Goal: Information Seeking & Learning: Learn about a topic

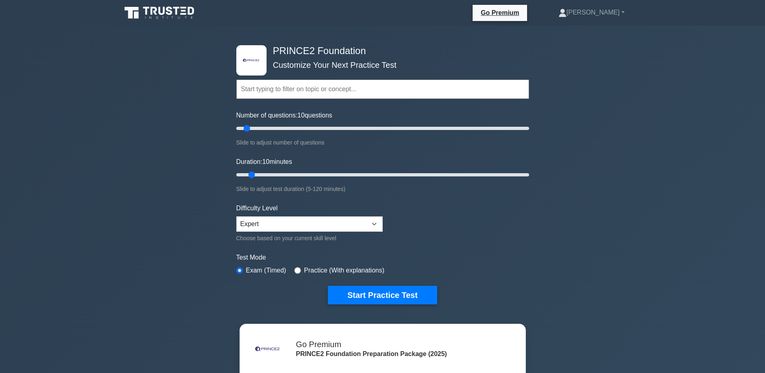
click at [316, 87] on input "text" at bounding box center [382, 88] width 293 height 19
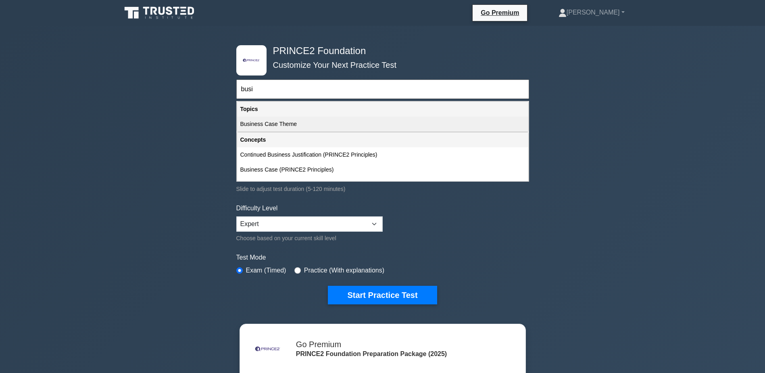
click at [262, 122] on div "Business Case Theme" at bounding box center [382, 124] width 291 height 15
type input "Business Case Theme"
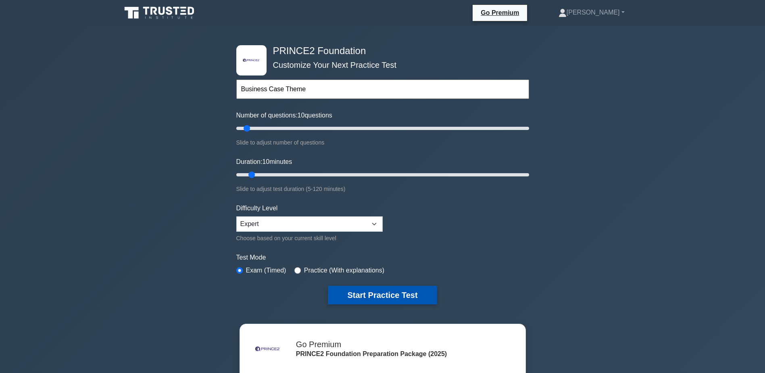
click at [390, 292] on button "Start Practice Test" at bounding box center [382, 295] width 109 height 19
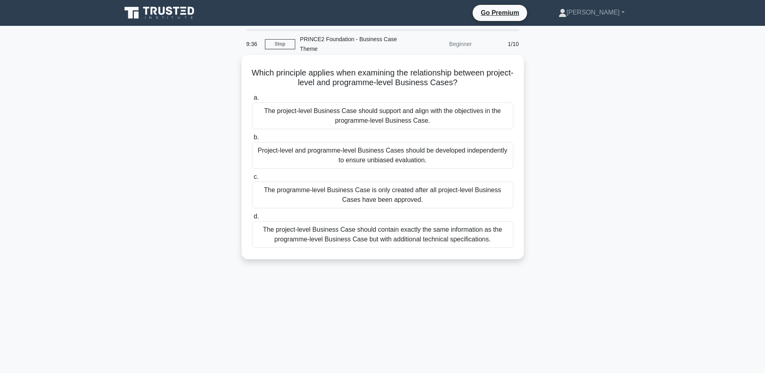
click at [423, 118] on div "The project-level Business Case should support and align with the objectives in…" at bounding box center [382, 115] width 261 height 27
click at [252, 100] on input "a. The project-level Business Case should support and align with the objectives…" at bounding box center [252, 97] width 0 height 5
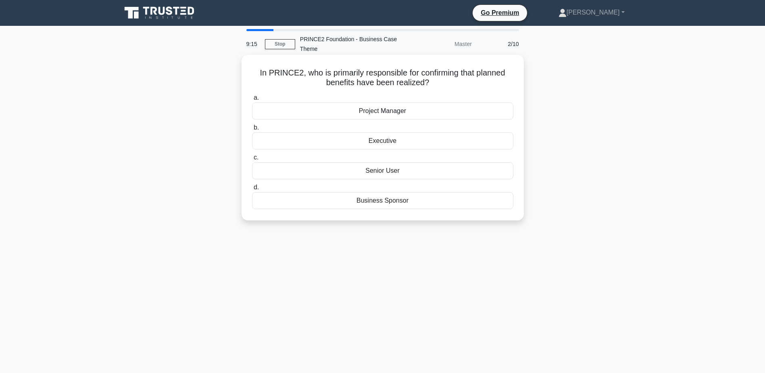
click at [389, 172] on div "Senior User" at bounding box center [382, 170] width 261 height 17
click at [252, 160] on input "c. Senior User" at bounding box center [252, 157] width 0 height 5
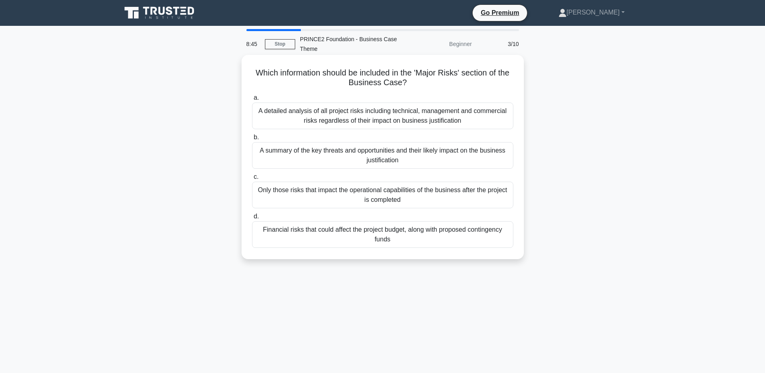
click at [427, 159] on div "A summary of the key threats and opportunities and their likely impact on the b…" at bounding box center [382, 155] width 261 height 27
click at [252, 140] on input "b. A summary of the key threats and opportunities and their likely impact on th…" at bounding box center [252, 137] width 0 height 5
click at [419, 229] on div "It provides a structured approach to assess whether expected benefits have been…" at bounding box center [382, 234] width 261 height 27
click at [252, 219] on input "d. It provides a structured approach to assess whether expected benefits have b…" at bounding box center [252, 216] width 0 height 5
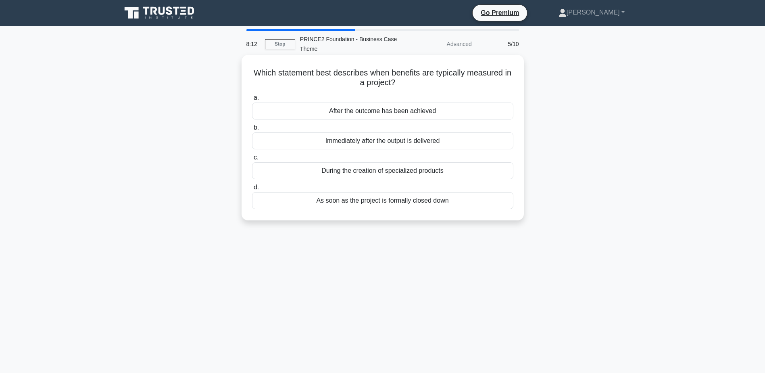
click at [404, 110] on div "After the outcome has been achieved" at bounding box center [382, 110] width 261 height 17
click at [252, 100] on input "a. After the outcome has been achieved" at bounding box center [252, 97] width 0 height 5
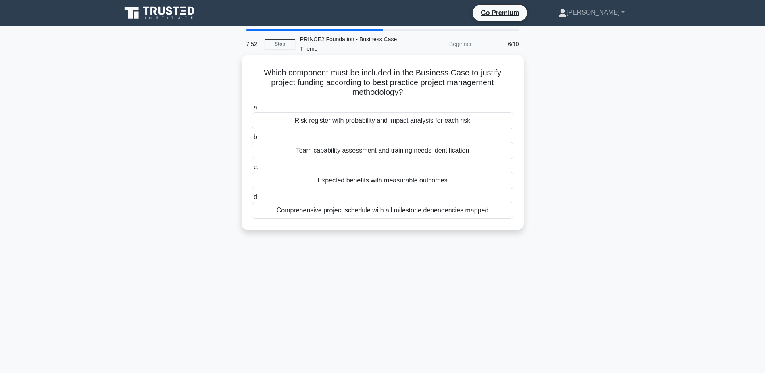
click at [400, 181] on div "Expected benefits with measurable outcomes" at bounding box center [382, 180] width 261 height 17
click at [252, 170] on input "c. Expected benefits with measurable outcomes" at bounding box center [252, 167] width 0 height 5
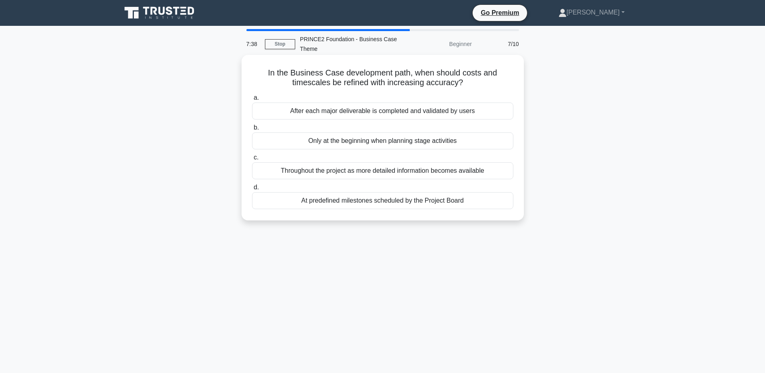
click at [402, 172] on div "Throughout the project as more detailed information becomes available" at bounding box center [382, 170] width 261 height 17
click at [252, 160] on input "c. Throughout the project as more detailed information becomes available" at bounding box center [252, 157] width 0 height 5
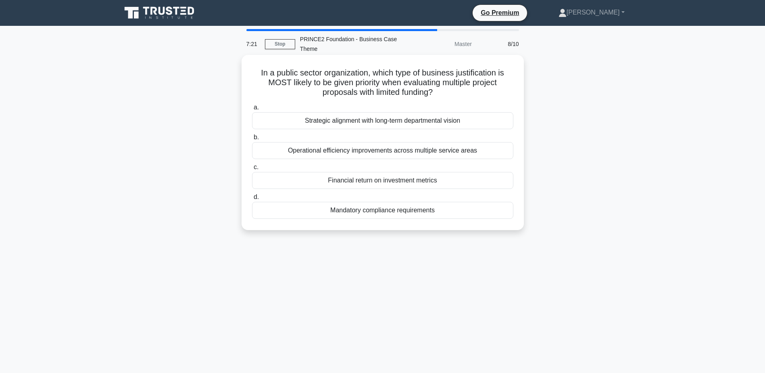
click at [391, 210] on div "Mandatory compliance requirements" at bounding box center [382, 210] width 261 height 17
click at [252, 200] on input "d. Mandatory compliance requirements" at bounding box center [252, 197] width 0 height 5
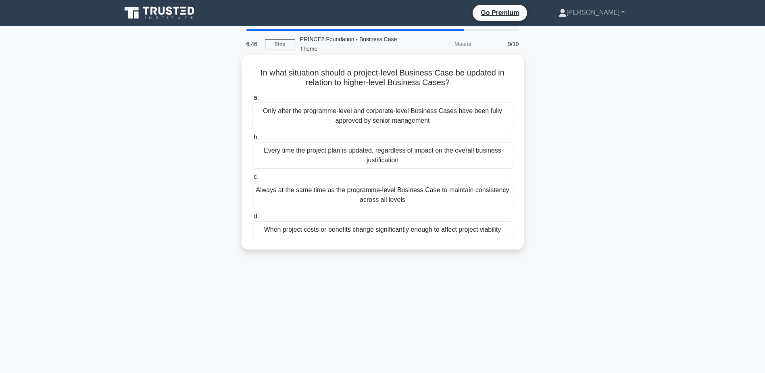
click at [434, 232] on div "When project costs or benefits change significantly enough to affect project vi…" at bounding box center [382, 229] width 261 height 17
click at [252, 219] on input "d. When project costs or benefits change significantly enough to affect project…" at bounding box center [252, 216] width 0 height 5
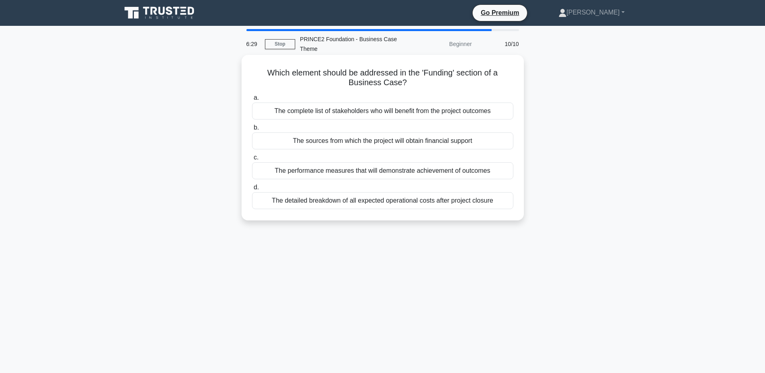
click at [439, 141] on div "The sources from which the project will obtain financial support" at bounding box center [382, 140] width 261 height 17
click at [252, 130] on input "b. The sources from which the project will obtain financial support" at bounding box center [252, 127] width 0 height 5
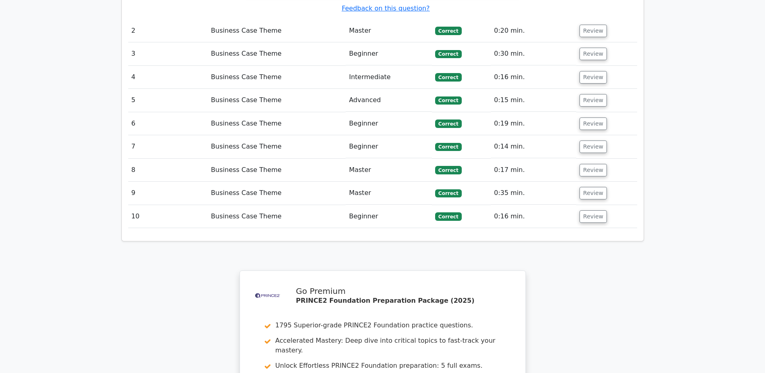
scroll to position [1225, 0]
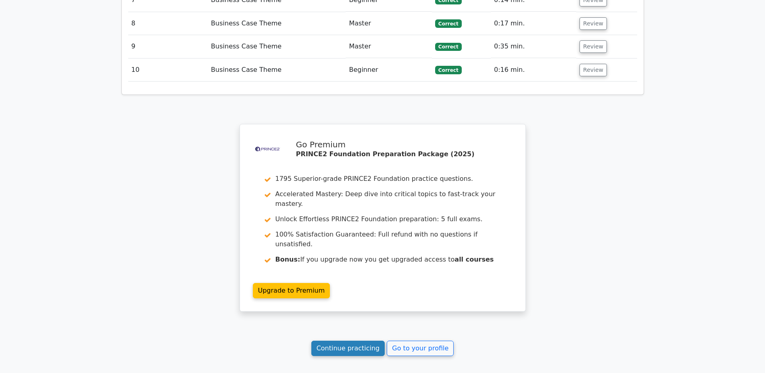
click at [368, 341] on link "Continue practicing" at bounding box center [349, 348] width 74 height 15
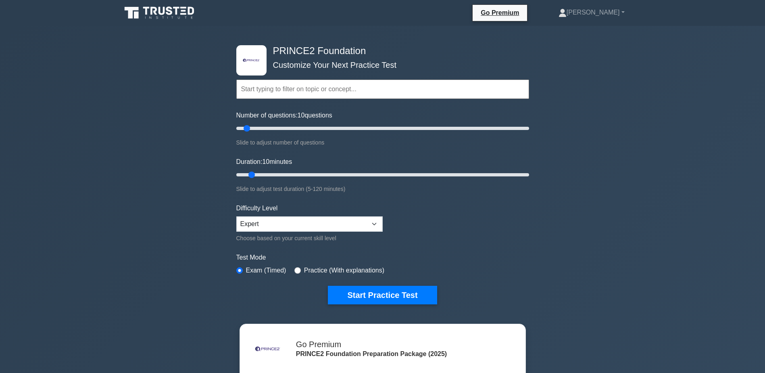
click at [317, 89] on input "text" at bounding box center [382, 88] width 293 height 19
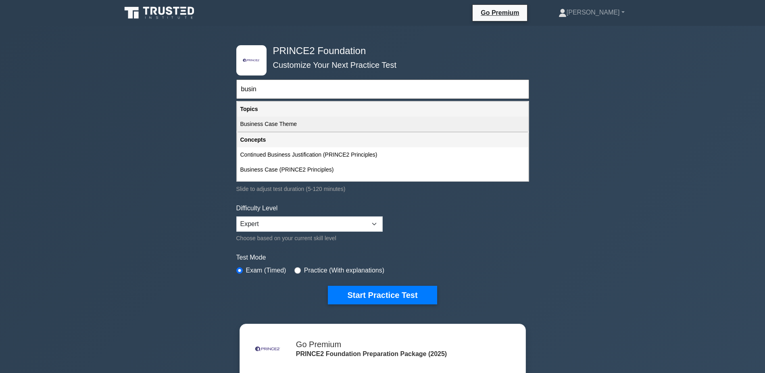
click at [274, 125] on div "Business Case Theme" at bounding box center [382, 124] width 291 height 15
type input "Business Case Theme"
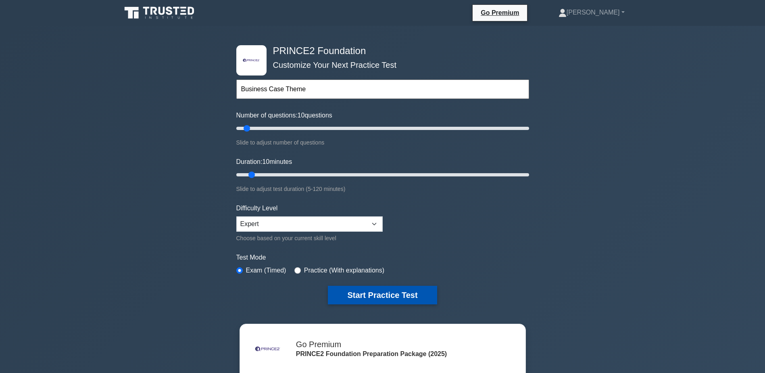
click at [396, 297] on button "Start Practice Test" at bounding box center [382, 295] width 109 height 19
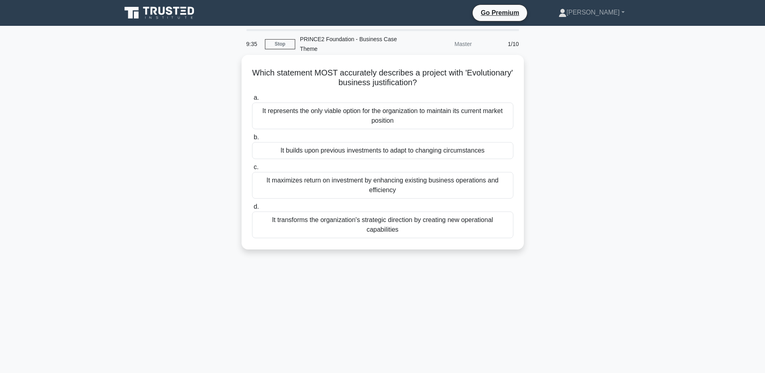
click at [402, 223] on div "It transforms the organization's strategic direction by creating new operationa…" at bounding box center [382, 224] width 261 height 27
click at [252, 209] on input "d. It transforms the organization's strategic direction by creating new operati…" at bounding box center [252, 206] width 0 height 5
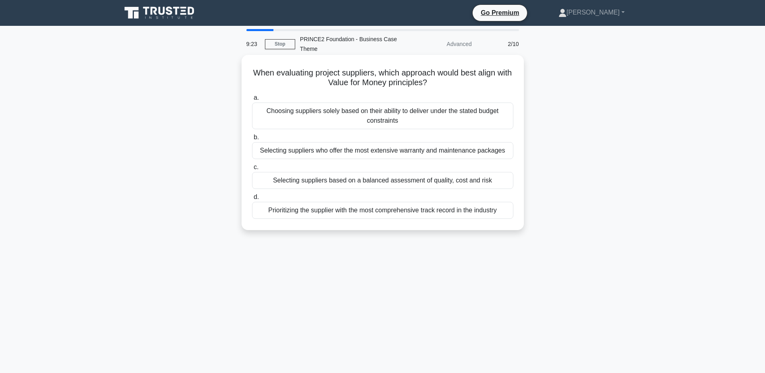
click at [431, 180] on div "Selecting suppliers based on a balanced assessment of quality, cost and risk" at bounding box center [382, 180] width 261 height 17
click at [252, 170] on input "c. Selecting suppliers based on a balanced assessment of quality, cost and risk" at bounding box center [252, 167] width 0 height 5
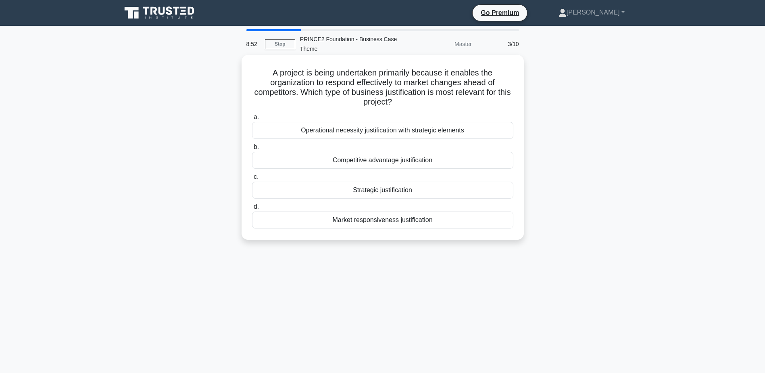
click at [403, 190] on div "Strategic justification" at bounding box center [382, 190] width 261 height 17
click at [252, 180] on input "c. Strategic justification" at bounding box center [252, 176] width 0 height 5
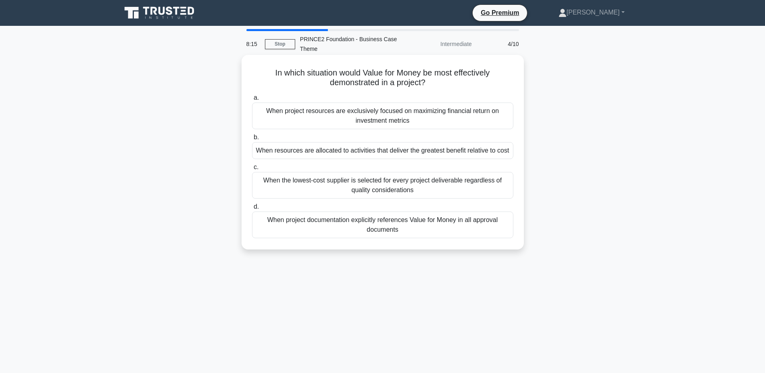
click at [411, 154] on div "When resources are allocated to activities that deliver the greatest benefit re…" at bounding box center [382, 150] width 261 height 17
click at [252, 140] on input "b. When resources are allocated to activities that deliver the greatest benefit…" at bounding box center [252, 137] width 0 height 5
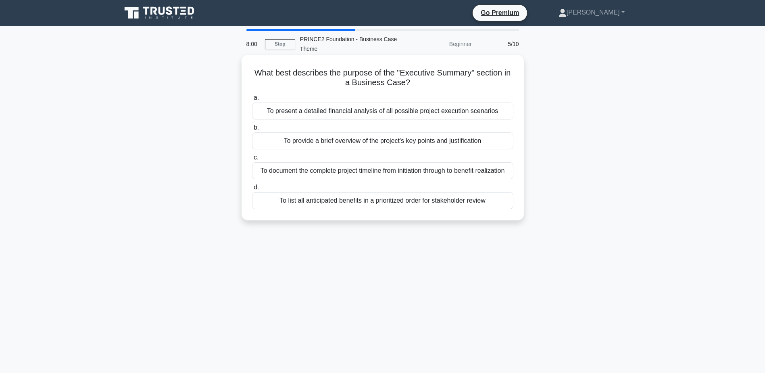
click at [431, 139] on div "To provide a brief overview of the project's key points and justification" at bounding box center [382, 140] width 261 height 17
click at [252, 130] on input "b. To provide a brief overview of the project's key points and justification" at bounding box center [252, 127] width 0 height 5
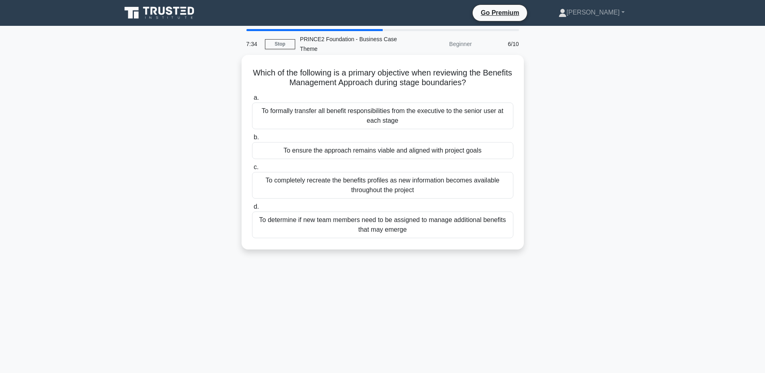
click at [431, 151] on div "To ensure the approach remains viable and aligned with project goals" at bounding box center [382, 150] width 261 height 17
click at [252, 140] on input "b. To ensure the approach remains viable and aligned with project goals" at bounding box center [252, 137] width 0 height 5
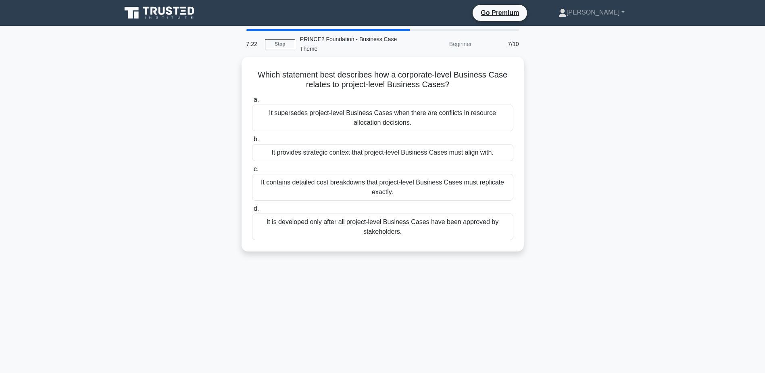
click at [431, 151] on div "It provides strategic context that project-level Business Cases must align with." at bounding box center [382, 152] width 261 height 17
click at [252, 142] on input "b. It provides strategic context that project-level Business Cases must align w…" at bounding box center [252, 139] width 0 height 5
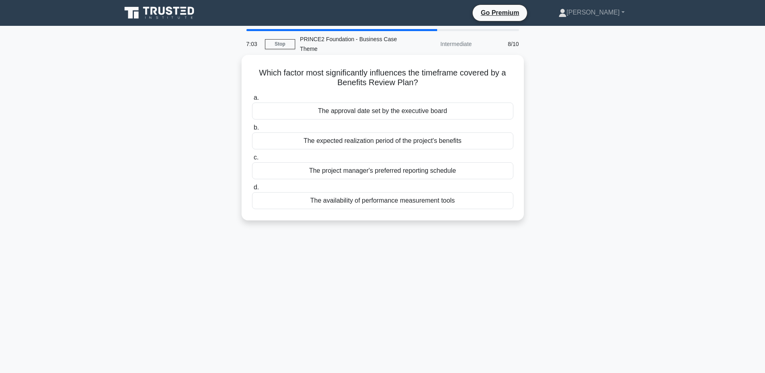
click at [431, 141] on div "The expected realization period of the project's benefits" at bounding box center [382, 140] width 261 height 17
click at [252, 130] on input "b. The expected realization period of the project's benefits" at bounding box center [252, 127] width 0 height 5
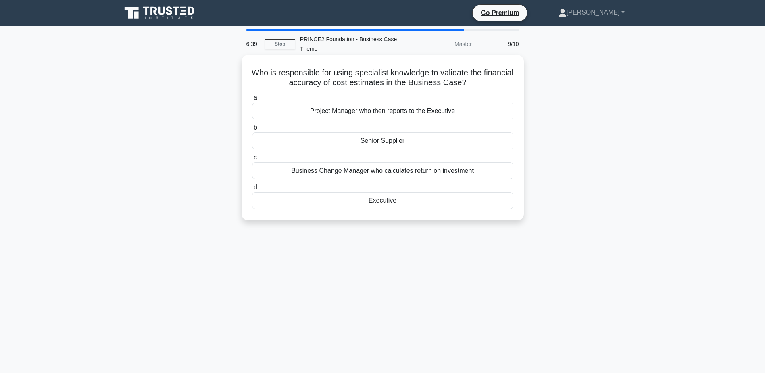
click at [420, 142] on div "Senior Supplier" at bounding box center [382, 140] width 261 height 17
click at [252, 130] on input "b. Senior Supplier" at bounding box center [252, 127] width 0 height 5
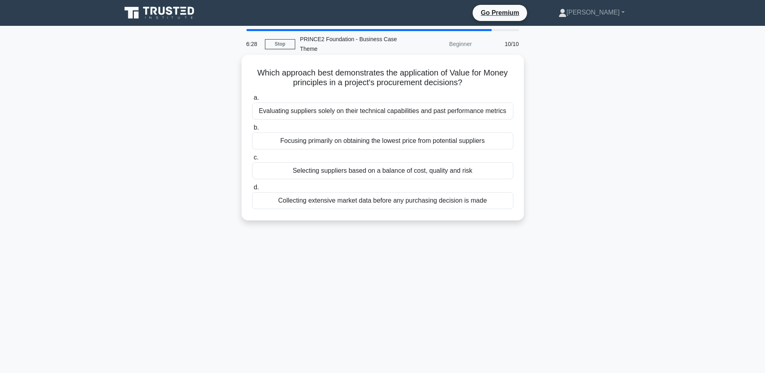
click at [410, 170] on div "Selecting suppliers based on a balance of cost, quality and risk" at bounding box center [382, 170] width 261 height 17
click at [252, 160] on input "c. Selecting suppliers based on a balance of cost, quality and risk" at bounding box center [252, 157] width 0 height 5
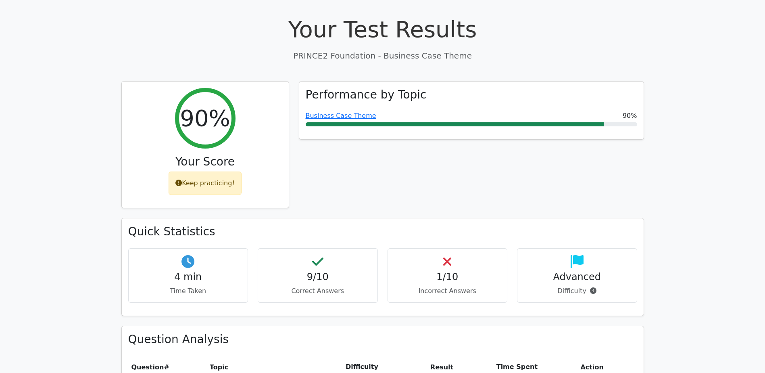
scroll to position [121, 0]
